Goal: Information Seeking & Learning: Learn about a topic

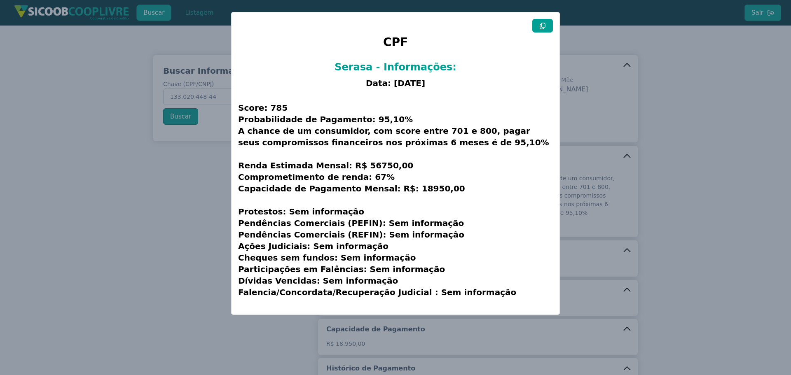
scroll to position [134, 0]
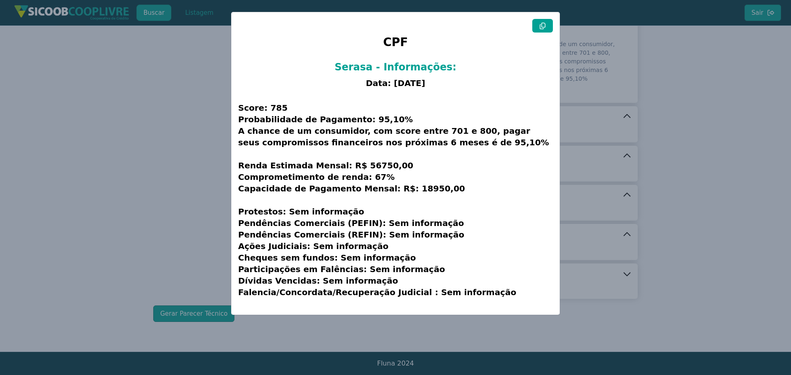
click at [208, 148] on modal-container "CPF Serasa - Informações: Data: [DATE] Score: 785 Probabilidade de Pagamento: 9…" at bounding box center [395, 187] width 791 height 375
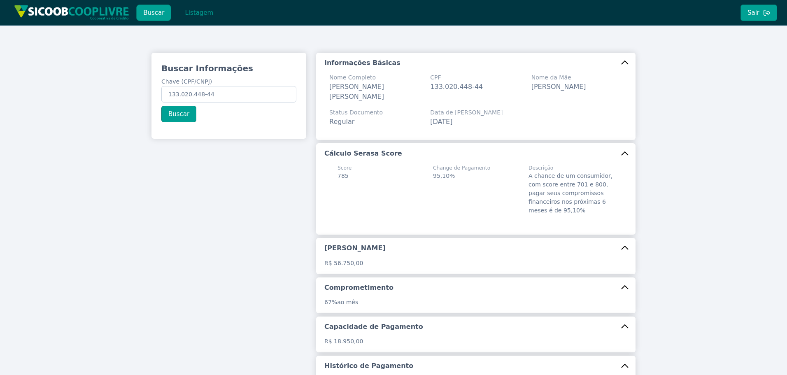
scroll to position [0, 0]
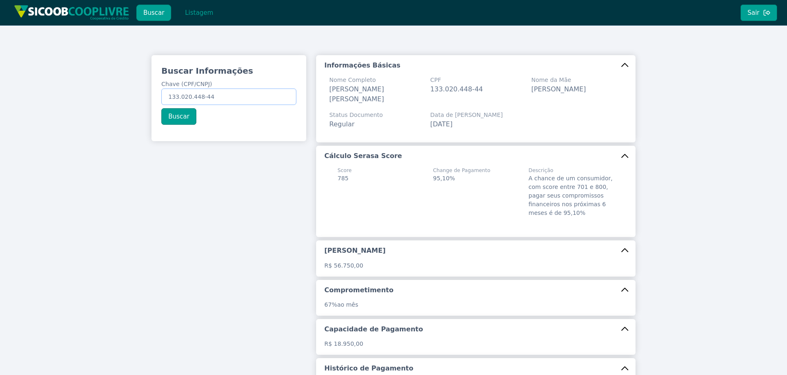
drag, startPoint x: 214, startPoint y: 97, endPoint x: 105, endPoint y: 94, distance: 109.2
click at [111, 102] on div "Buscar Informações Chave (CPF/CNPJ) 133.020.448-44 Buscar Informações Básicas N…" at bounding box center [393, 256] width 787 height 460
paste input "50.381.131/0001-3"
type input "50.381.131/0001-34"
click at [182, 110] on button "Buscar" at bounding box center [178, 116] width 35 height 16
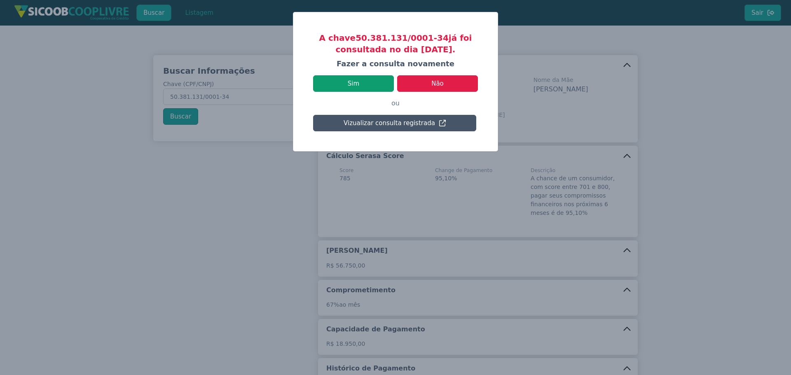
click at [376, 79] on button "Sim" at bounding box center [353, 83] width 81 height 16
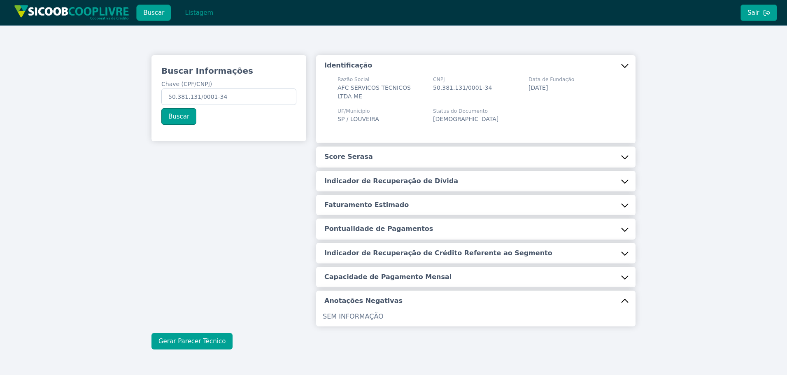
click at [198, 341] on button "Gerar Parecer Técnico" at bounding box center [192, 341] width 81 height 16
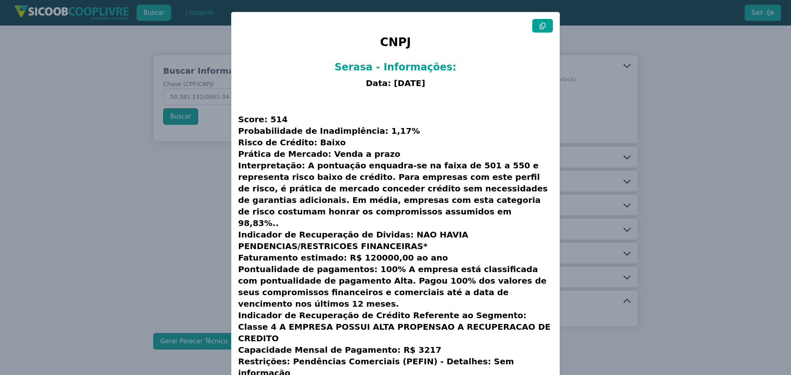
click at [544, 26] on icon at bounding box center [543, 26] width 6 height 7
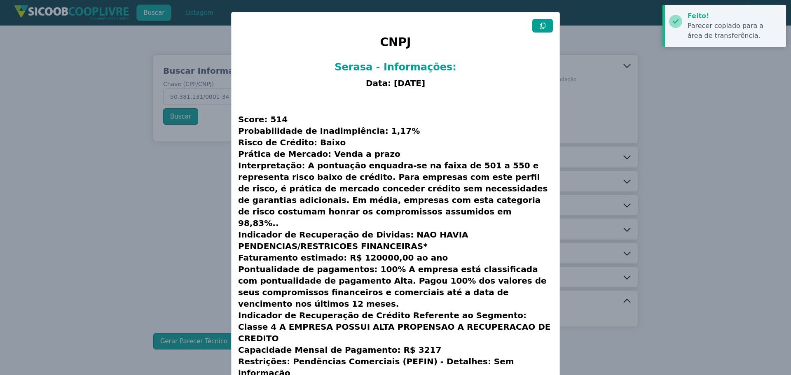
click at [544, 26] on icon at bounding box center [543, 26] width 6 height 7
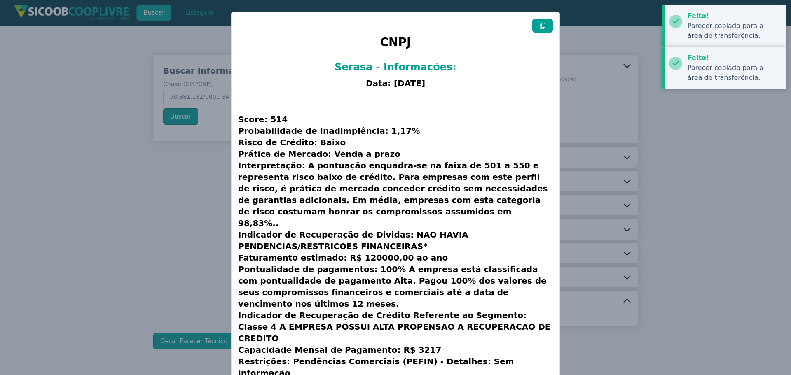
click at [544, 26] on icon at bounding box center [543, 26] width 6 height 7
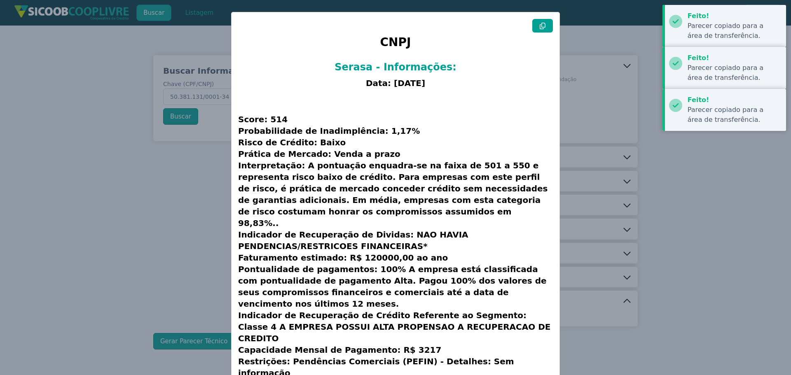
click at [544, 26] on icon at bounding box center [543, 26] width 6 height 7
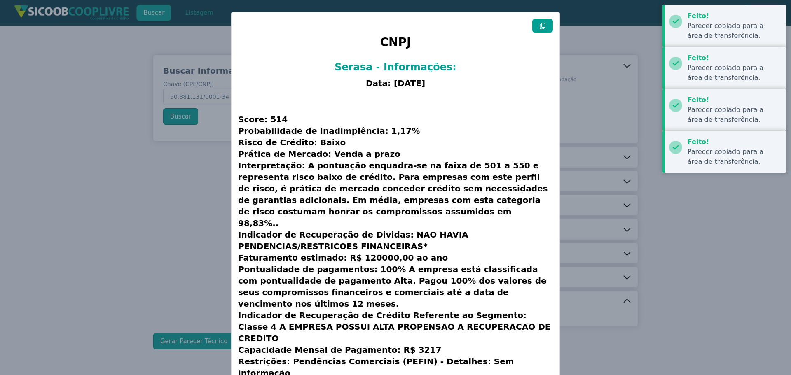
click at [132, 214] on modal-container "CNPJ Serasa - Informações: Data: [DATE] Score: 514 Probabilidade de Inadimplênc…" at bounding box center [395, 187] width 791 height 375
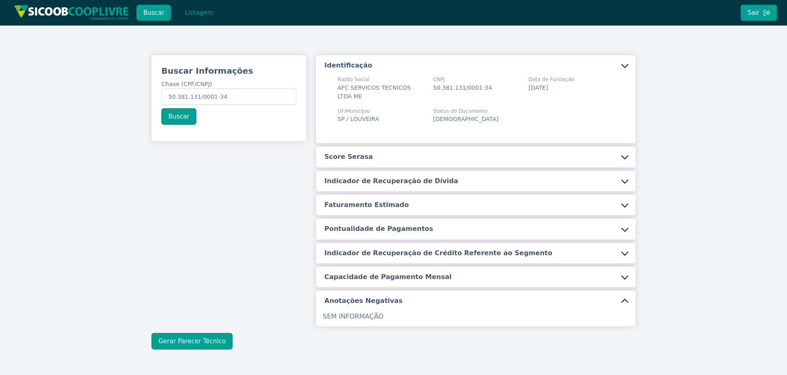
click at [730, 148] on div "Buscar Informações Chave (CPF/CNPJ) 50.381.131/0001-34 Buscar Identificação Raz…" at bounding box center [393, 203] width 787 height 354
click at [364, 154] on button "Score Serasa" at bounding box center [476, 157] width 320 height 21
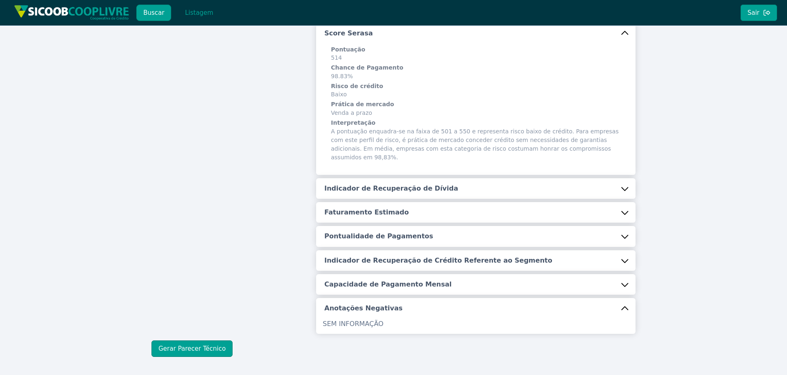
click at [380, 184] on h5 "Indicador de Recuperação de Dívida" at bounding box center [392, 188] width 134 height 9
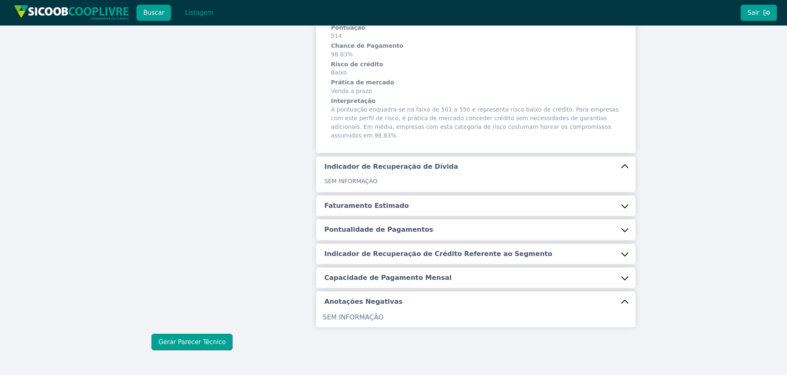
scroll to position [165, 0]
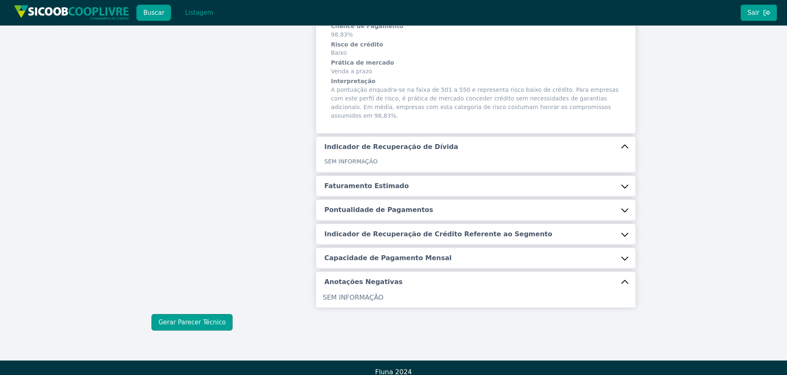
click at [363, 182] on h5 "Faturamento Estimado" at bounding box center [367, 186] width 84 height 9
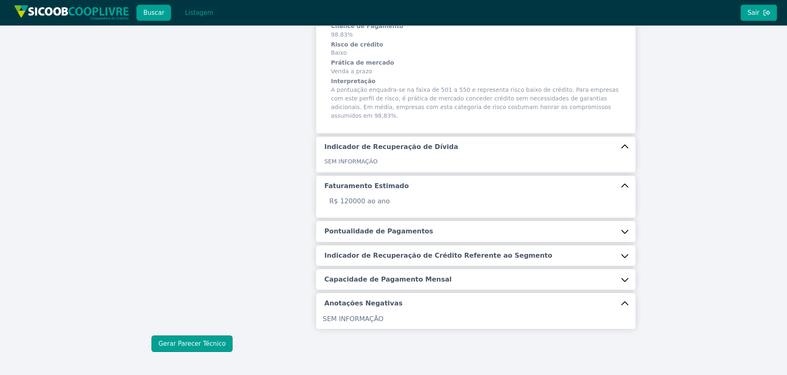
click at [376, 227] on h5 "Pontualidade de Pagamentos" at bounding box center [379, 231] width 109 height 9
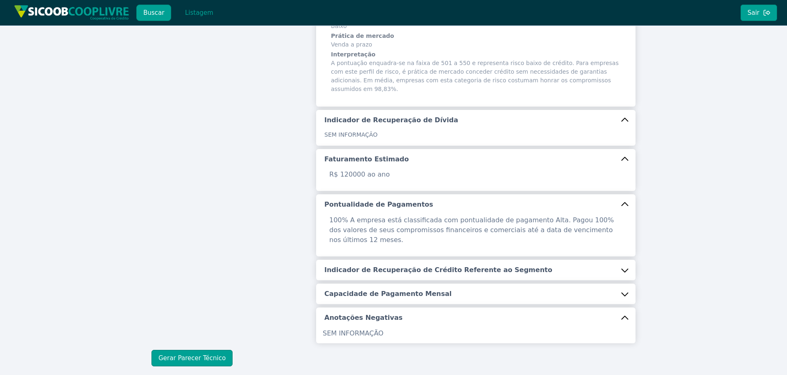
scroll to position [206, 0]
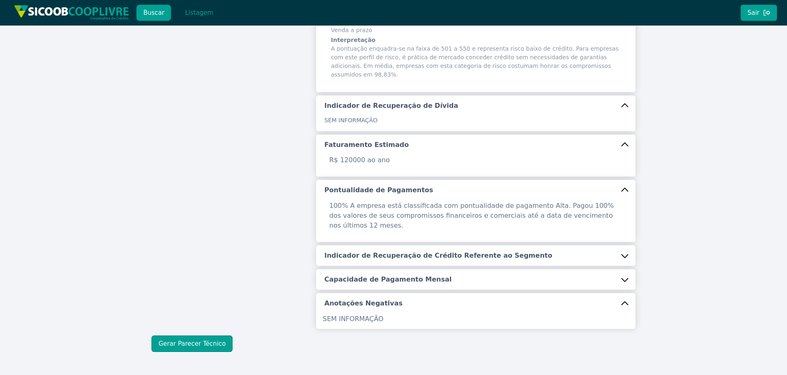
click at [366, 245] on button "Indicador de Recuperação de Crédito Referente ao Segmento" at bounding box center [476, 255] width 320 height 21
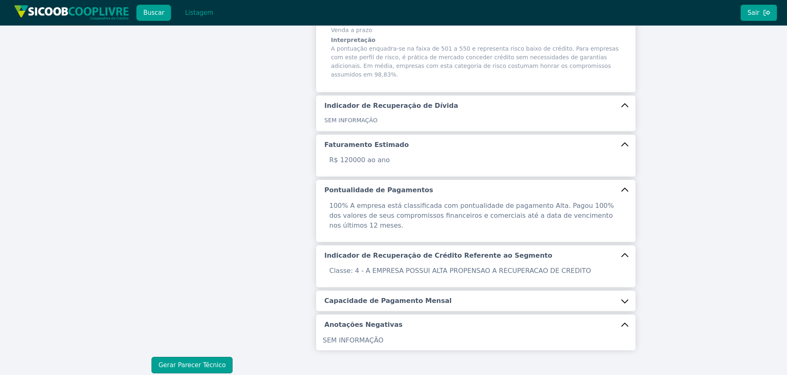
click at [366, 297] on h5 "Capacidade de Pagamento Mensal" at bounding box center [388, 301] width 127 height 9
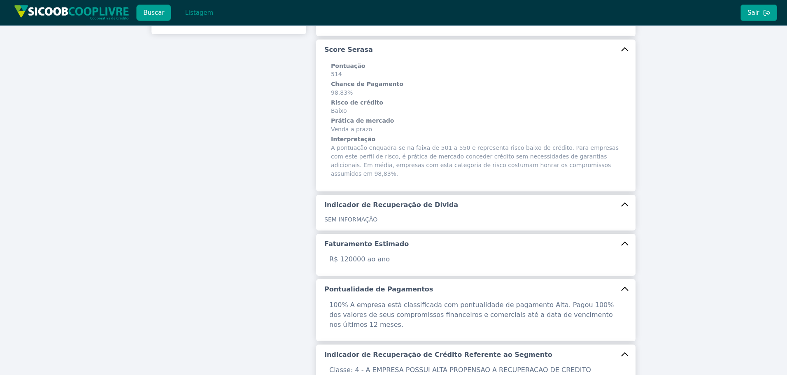
scroll to position [0, 0]
